Goal: Find specific page/section: Find specific page/section

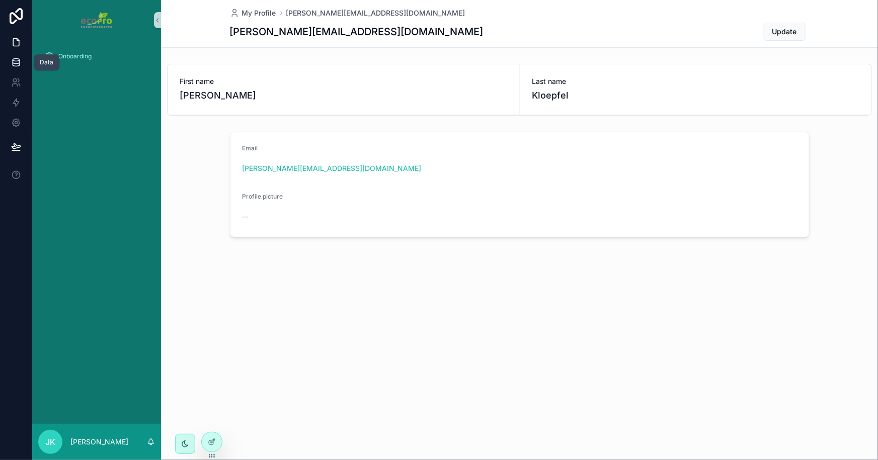
click at [14, 59] on icon at bounding box center [16, 60] width 7 height 3
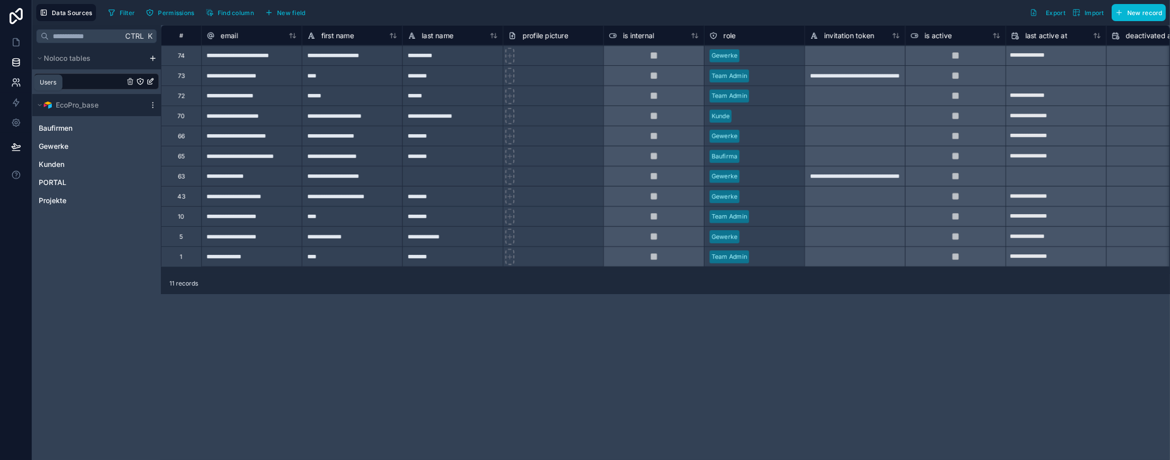
click at [14, 79] on icon at bounding box center [15, 81] width 4 height 4
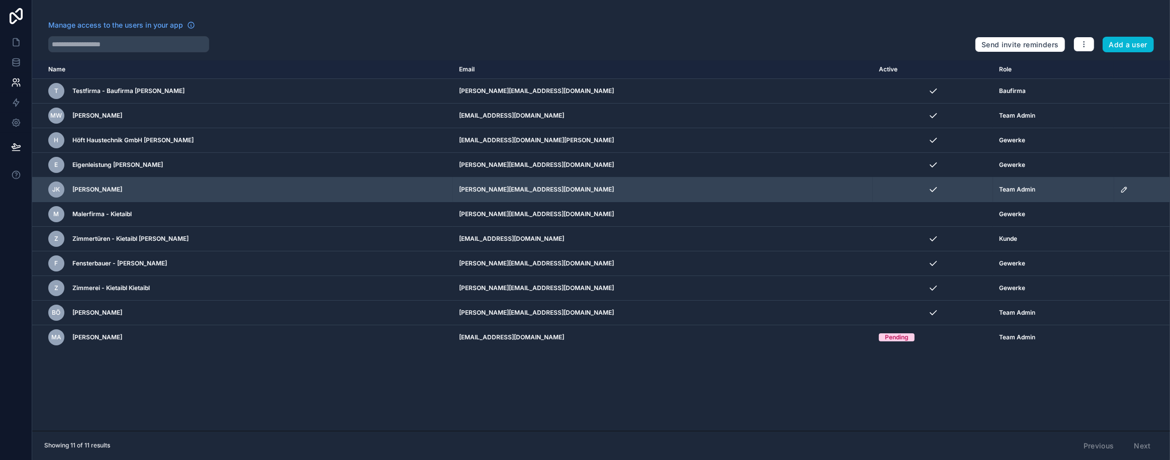
click at [124, 191] on div "JK [PERSON_NAME]" at bounding box center [193, 190] width 290 height 16
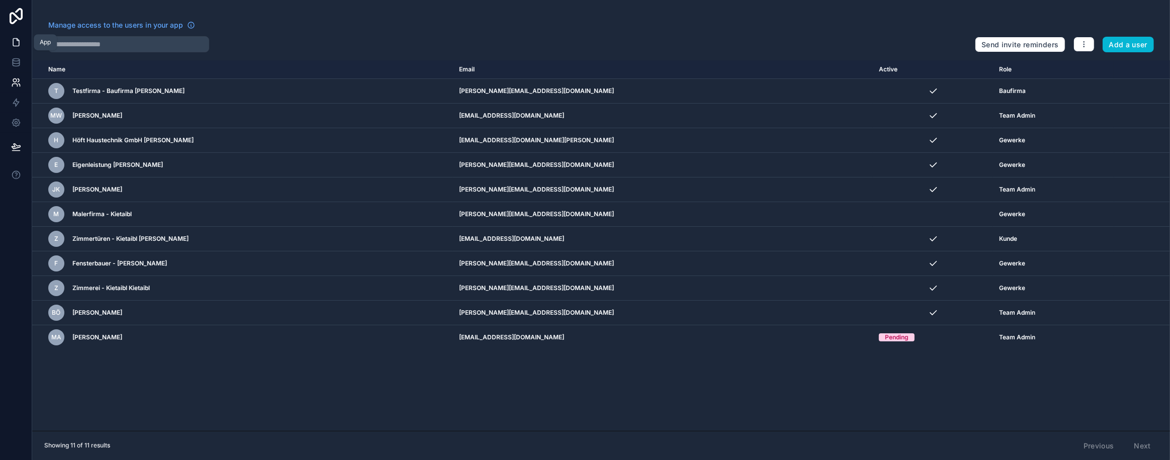
click at [18, 45] on icon at bounding box center [16, 42] width 10 height 10
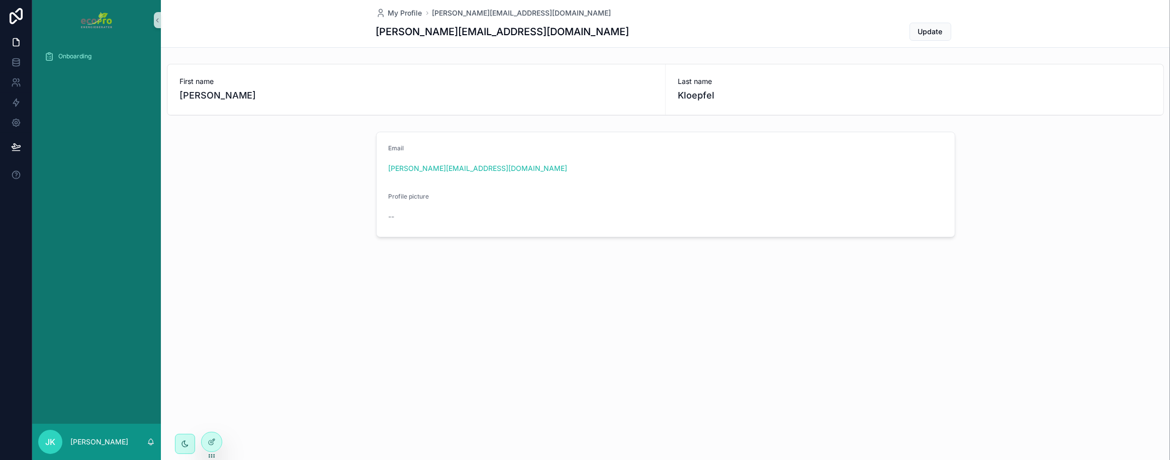
click at [105, 175] on div "Onboarding" at bounding box center [96, 232] width 129 height 384
